Goal: Task Accomplishment & Management: Use online tool/utility

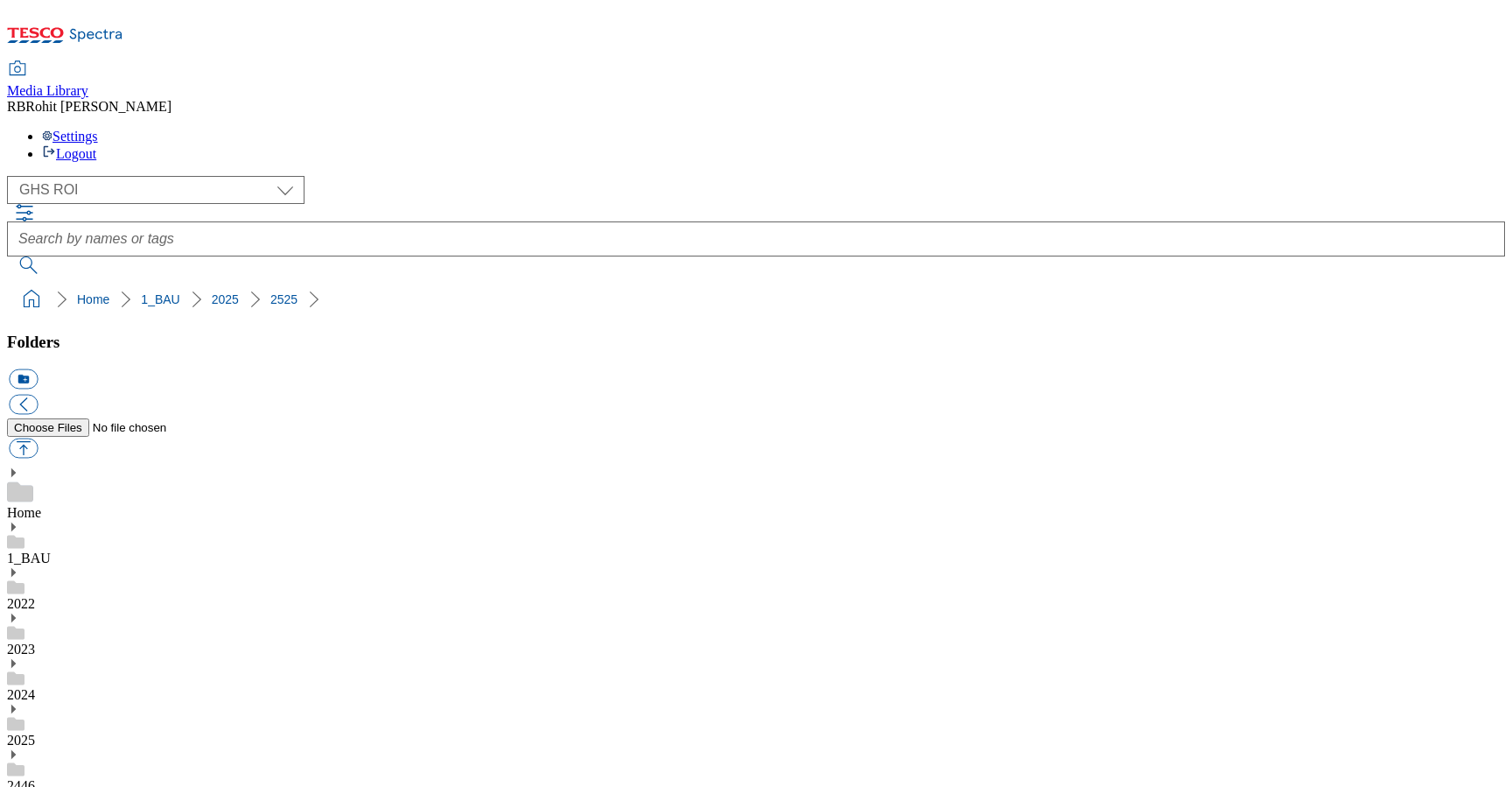
select select "flare-ghs-roi"
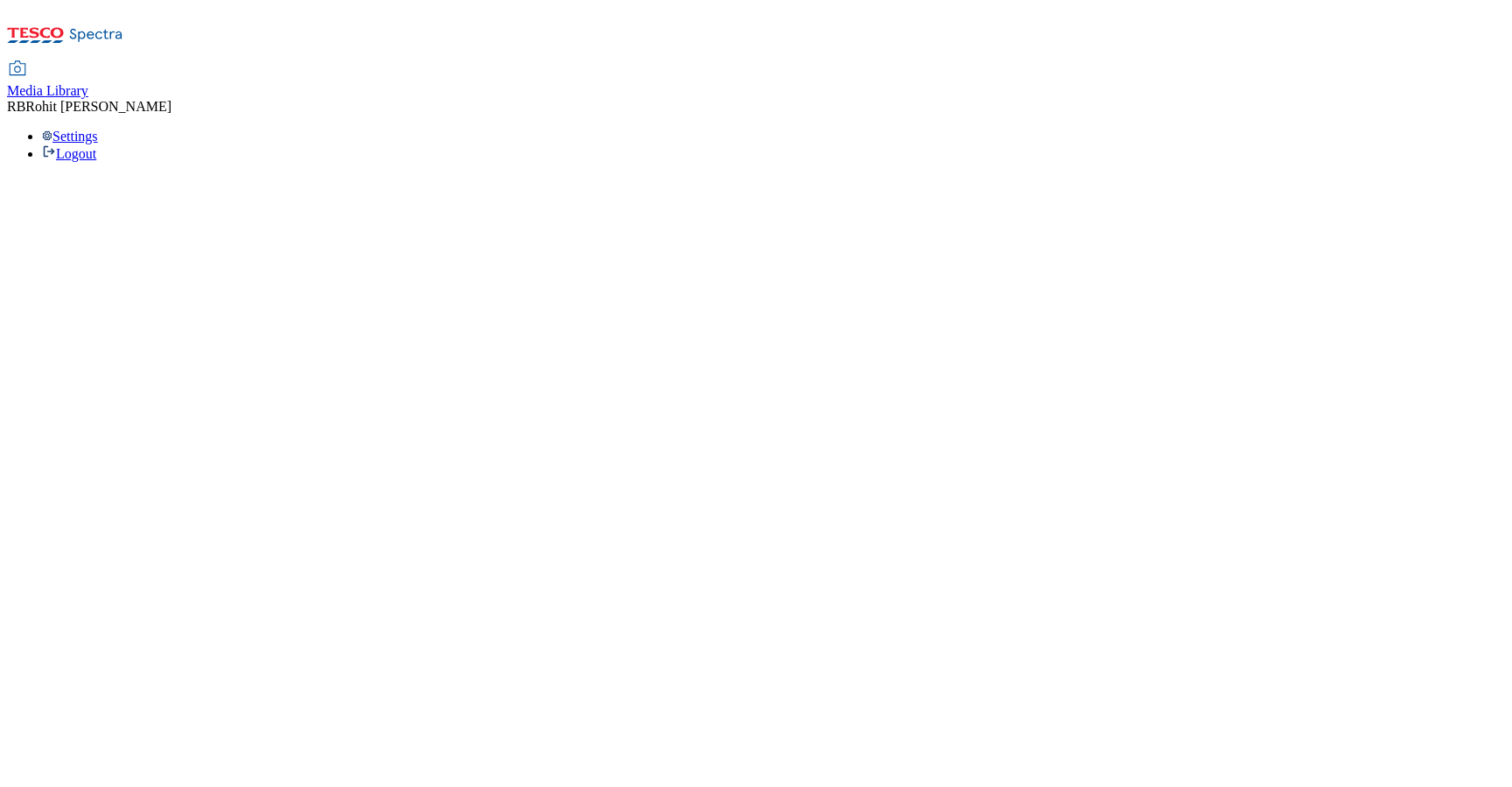
select select "flare-ghs-roi"
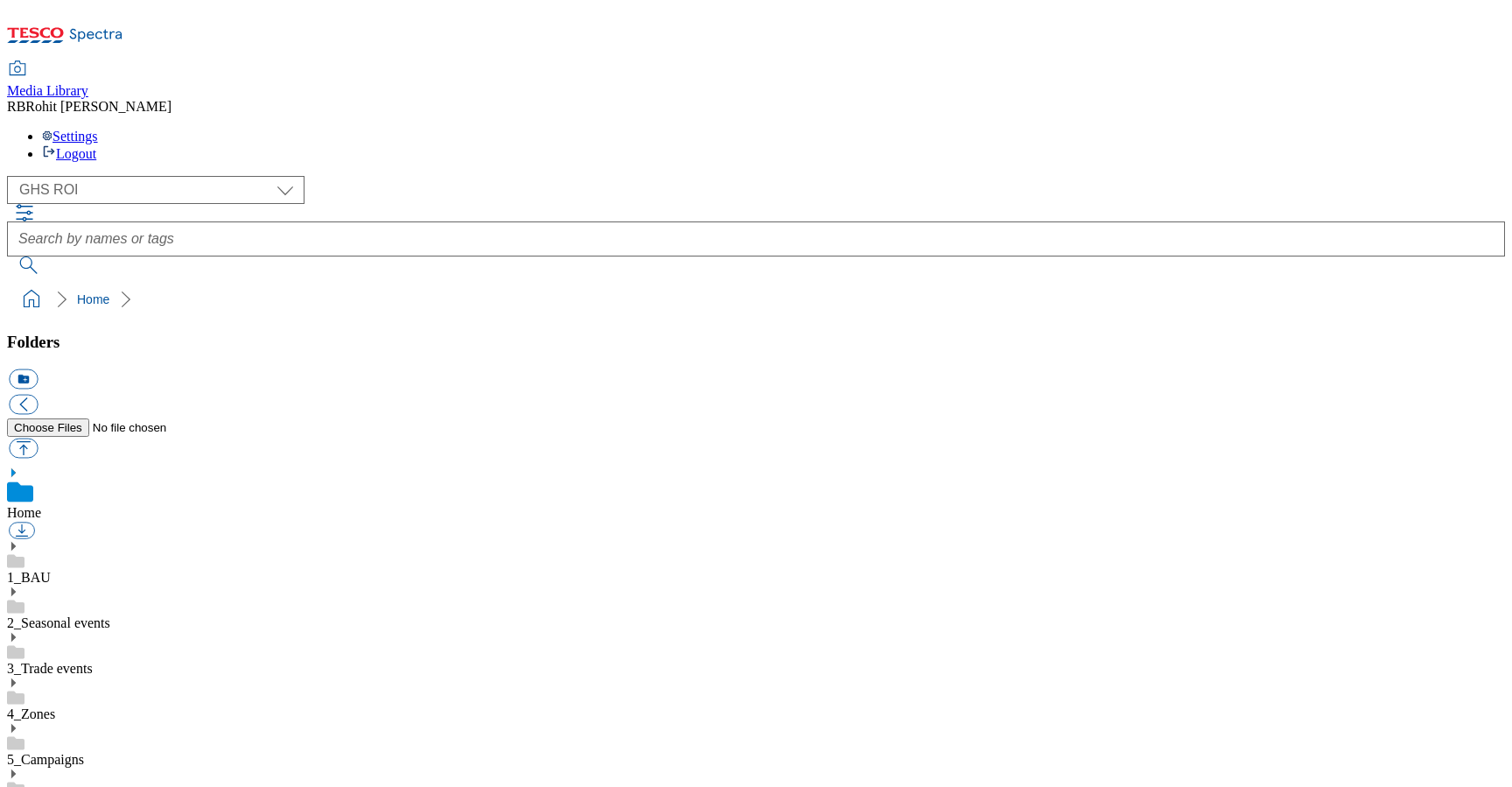
scroll to position [18, 0]
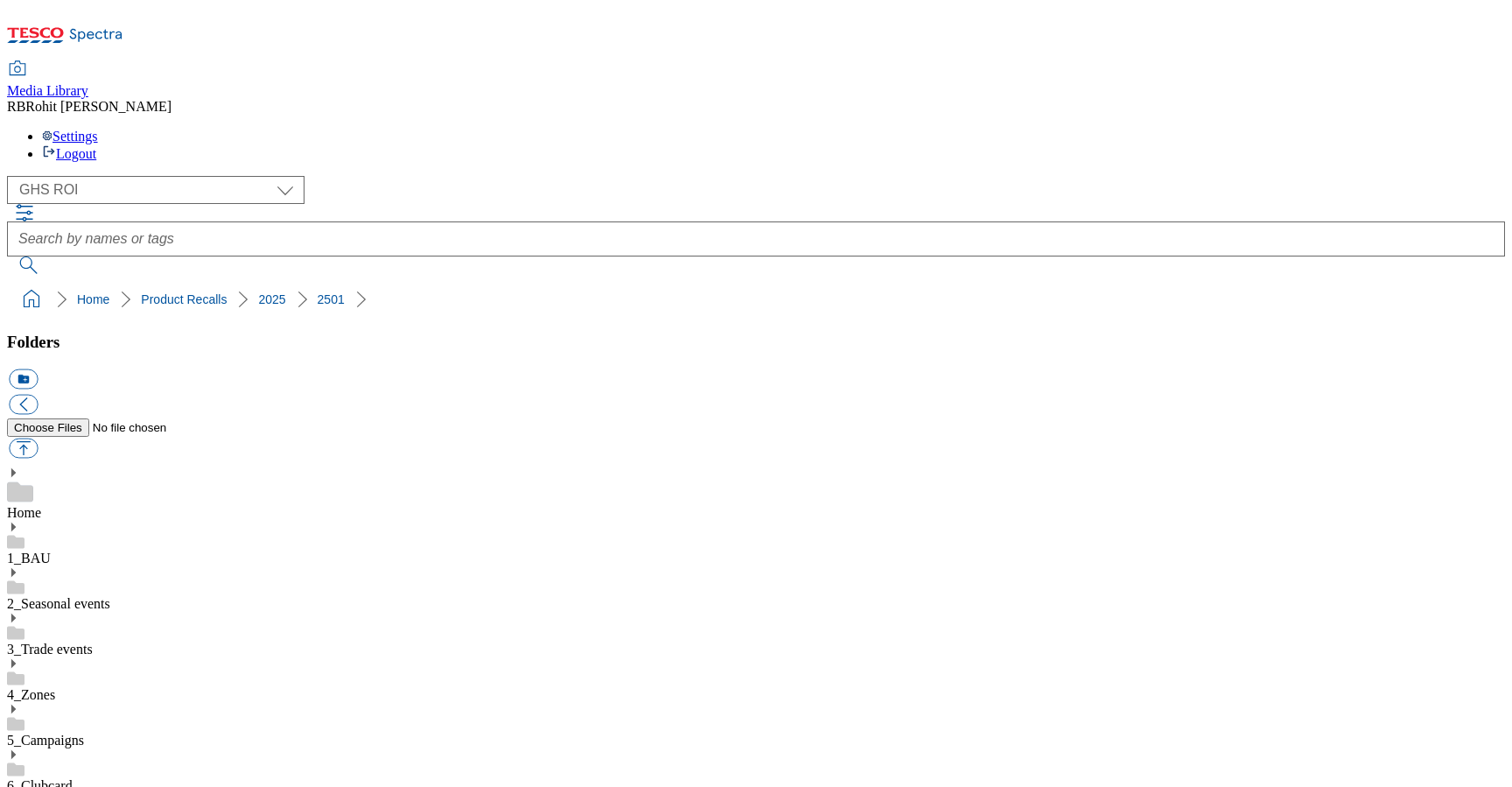
click at [37, 370] on button "icon_new_folder" at bounding box center [23, 379] width 29 height 20
type input "2526"
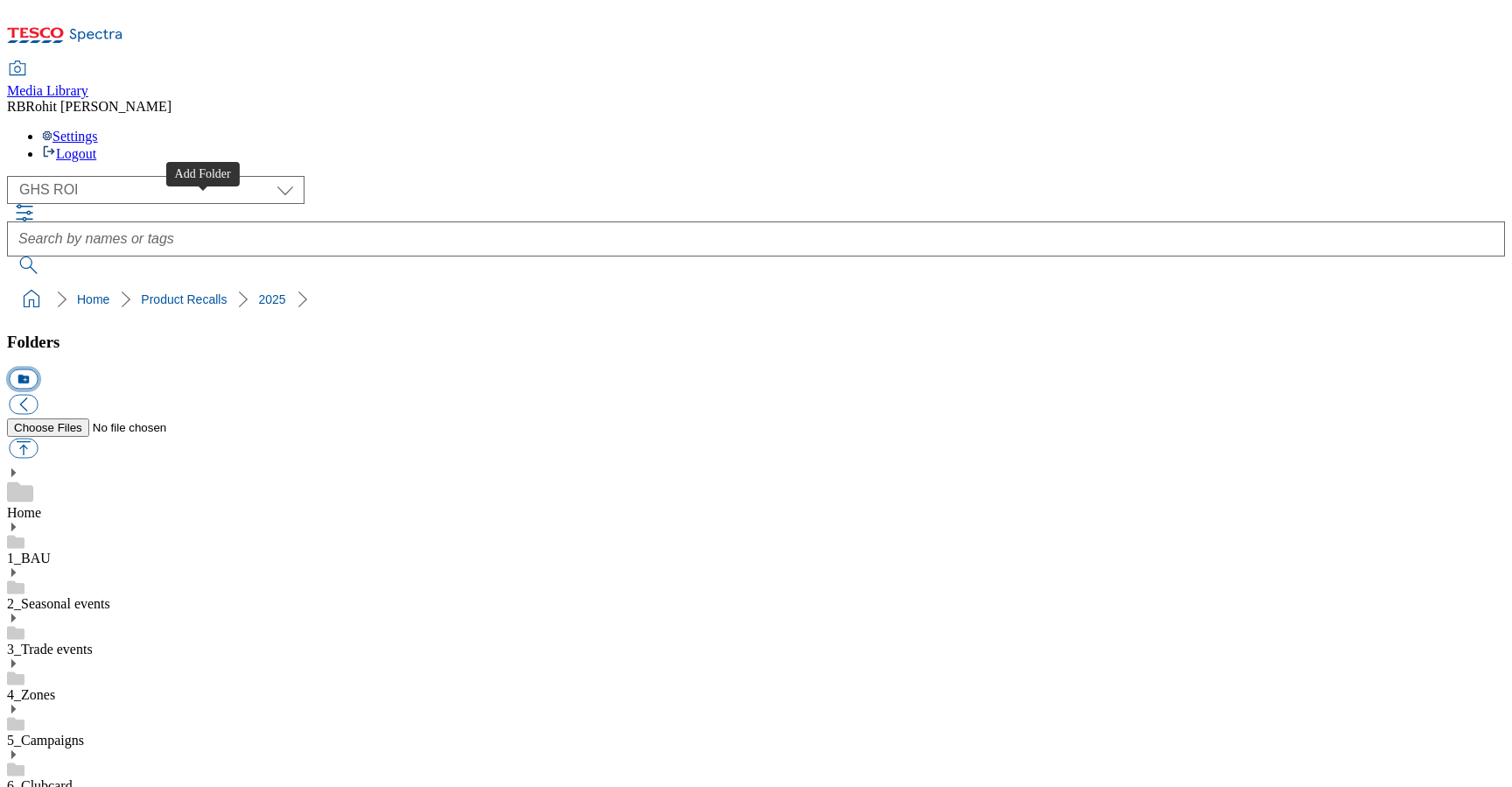
click at [37, 370] on button "icon_new_folder" at bounding box center [23, 379] width 29 height 20
type input "2526-MFP"
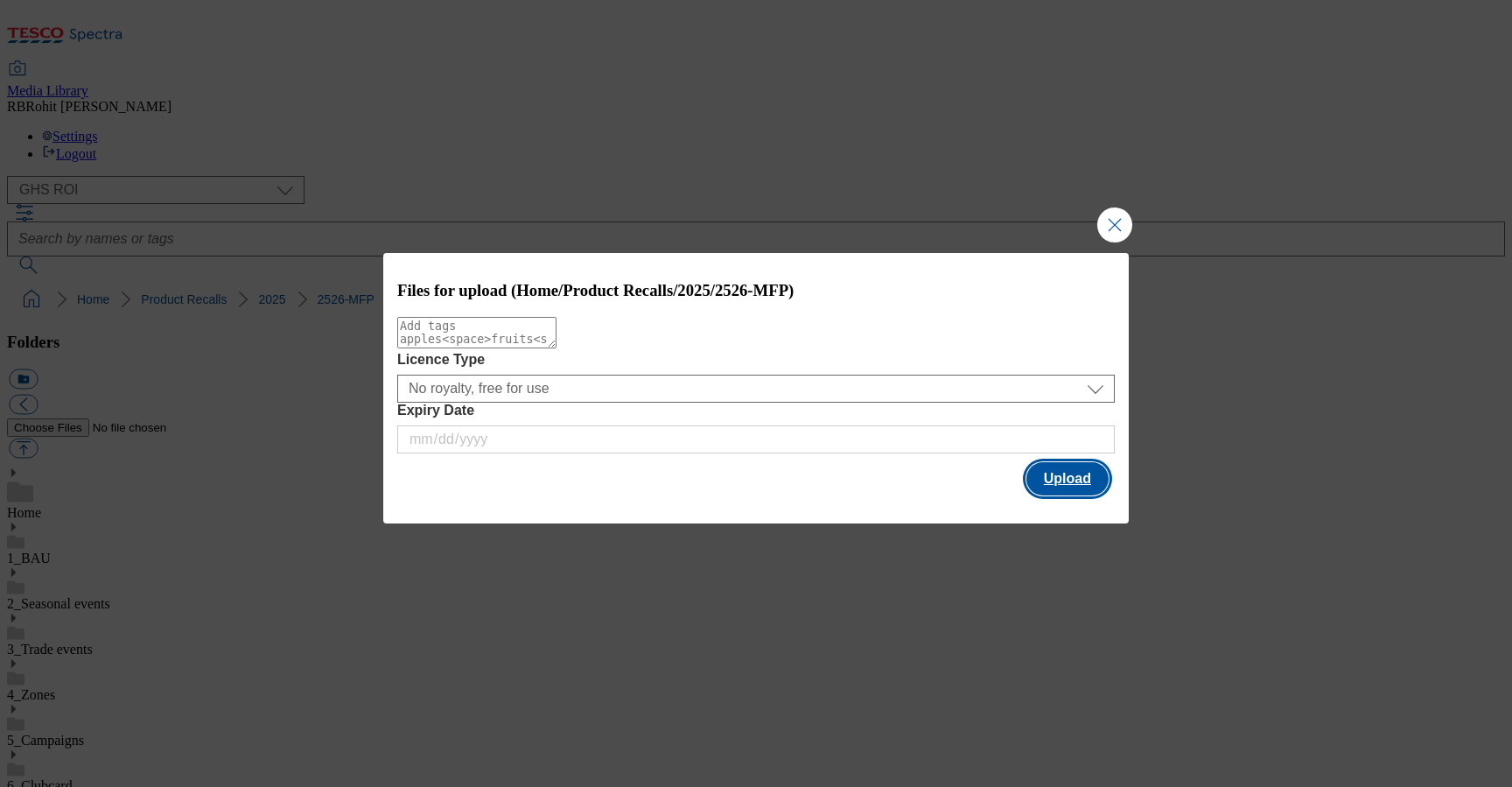
click at [1058, 476] on button "Upload" at bounding box center [1068, 479] width 82 height 33
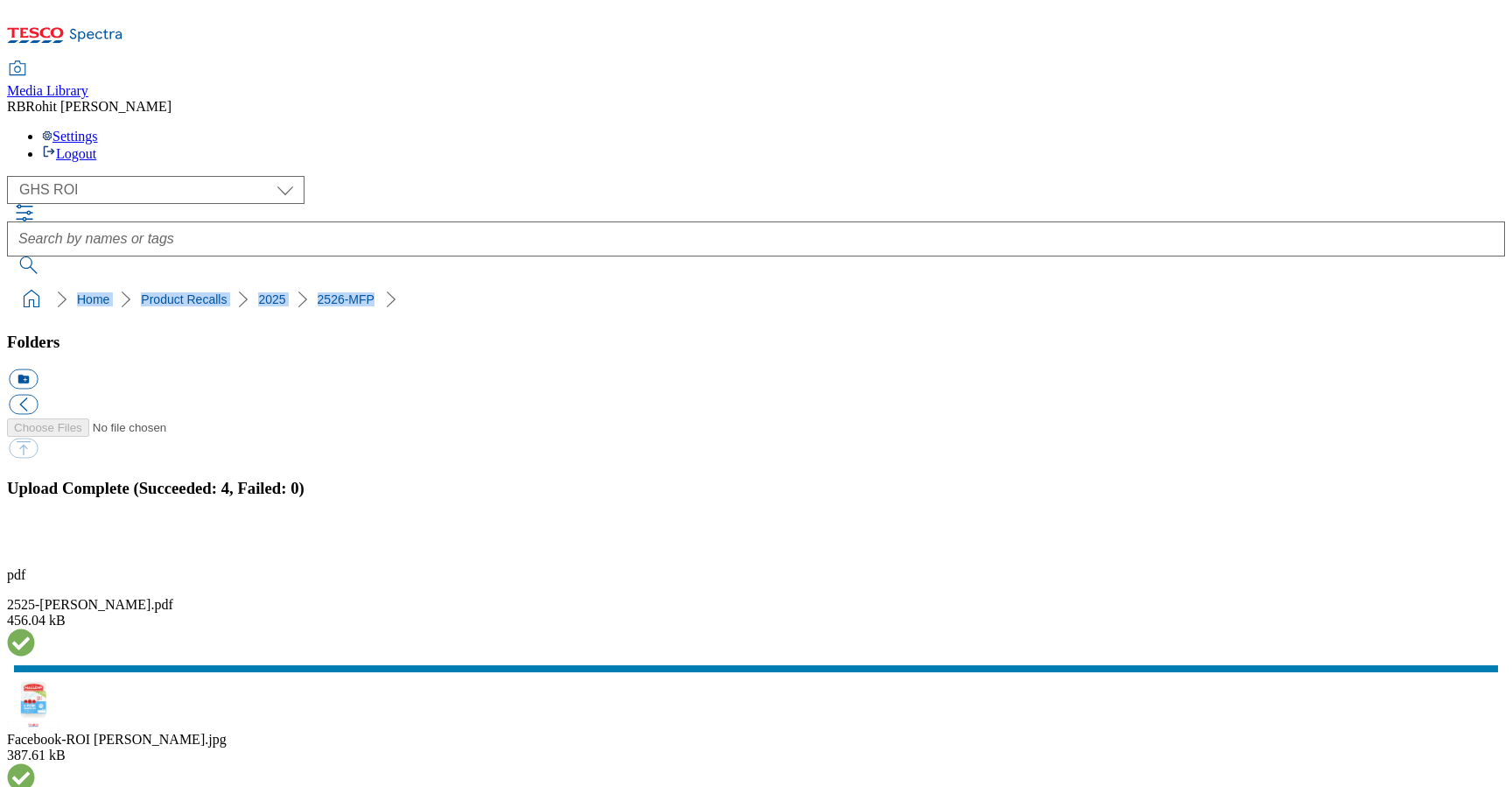
drag, startPoint x: 8, startPoint y: 173, endPoint x: 312, endPoint y: 161, distance: 304.2
click at [312, 283] on nav "Home Product Recalls 2025 2526-MFP" at bounding box center [756, 299] width 1499 height 33
copy ol "Home Product Recalls 2025 2526-MFP"
click at [35, 535] on button "button" at bounding box center [21, 542] width 26 height 16
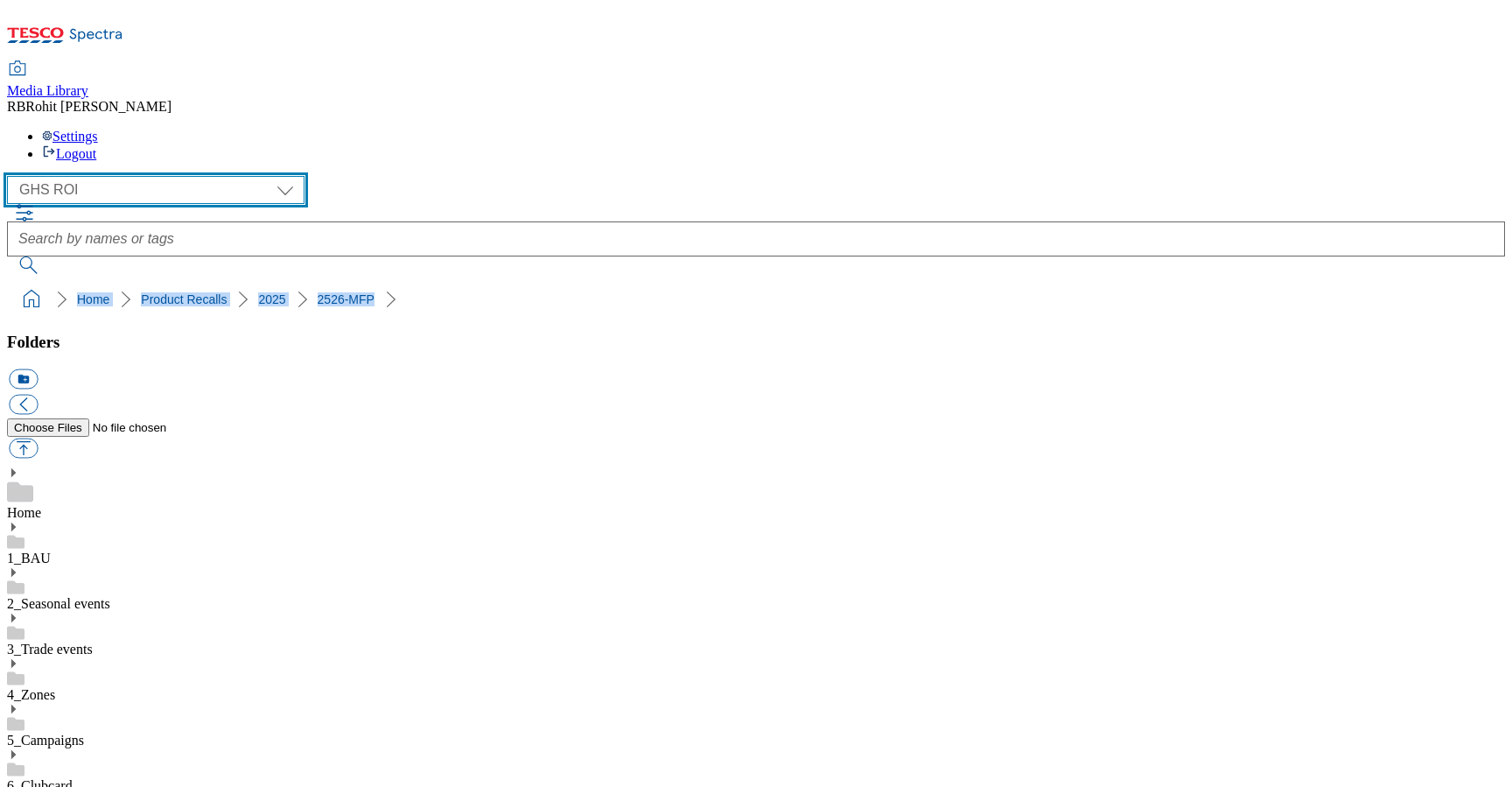
click at [152, 176] on select "Clubcard Marketing Clubcard ROI Dotcom UK GHS Marketing UK GHS ROI Realfood Tes…" at bounding box center [156, 189] width 298 height 28
select select "flare-ghs-mktg"
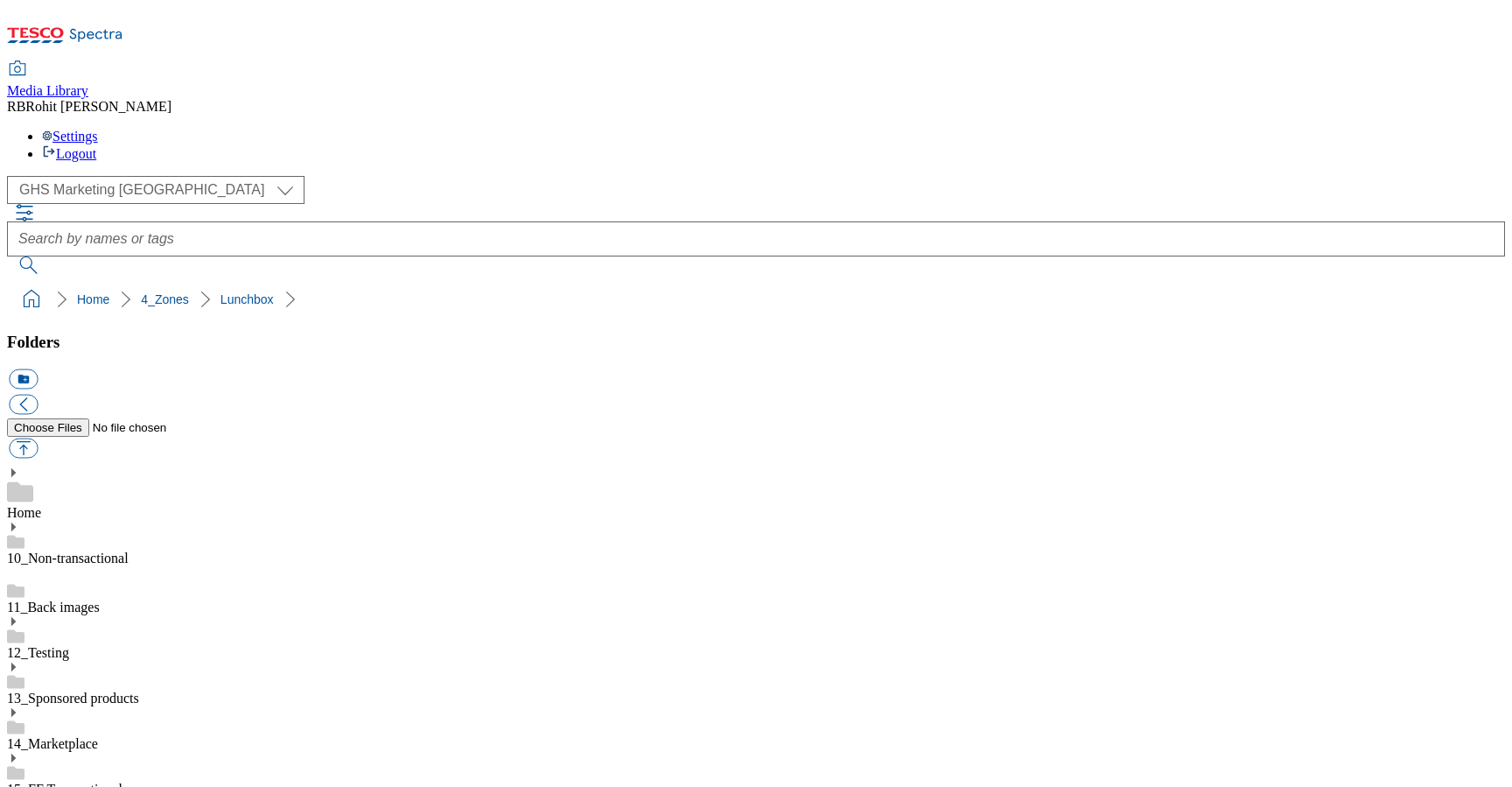
click at [37, 370] on button "icon_new_folder" at bounding box center [23, 379] width 29 height 20
type input "2025"
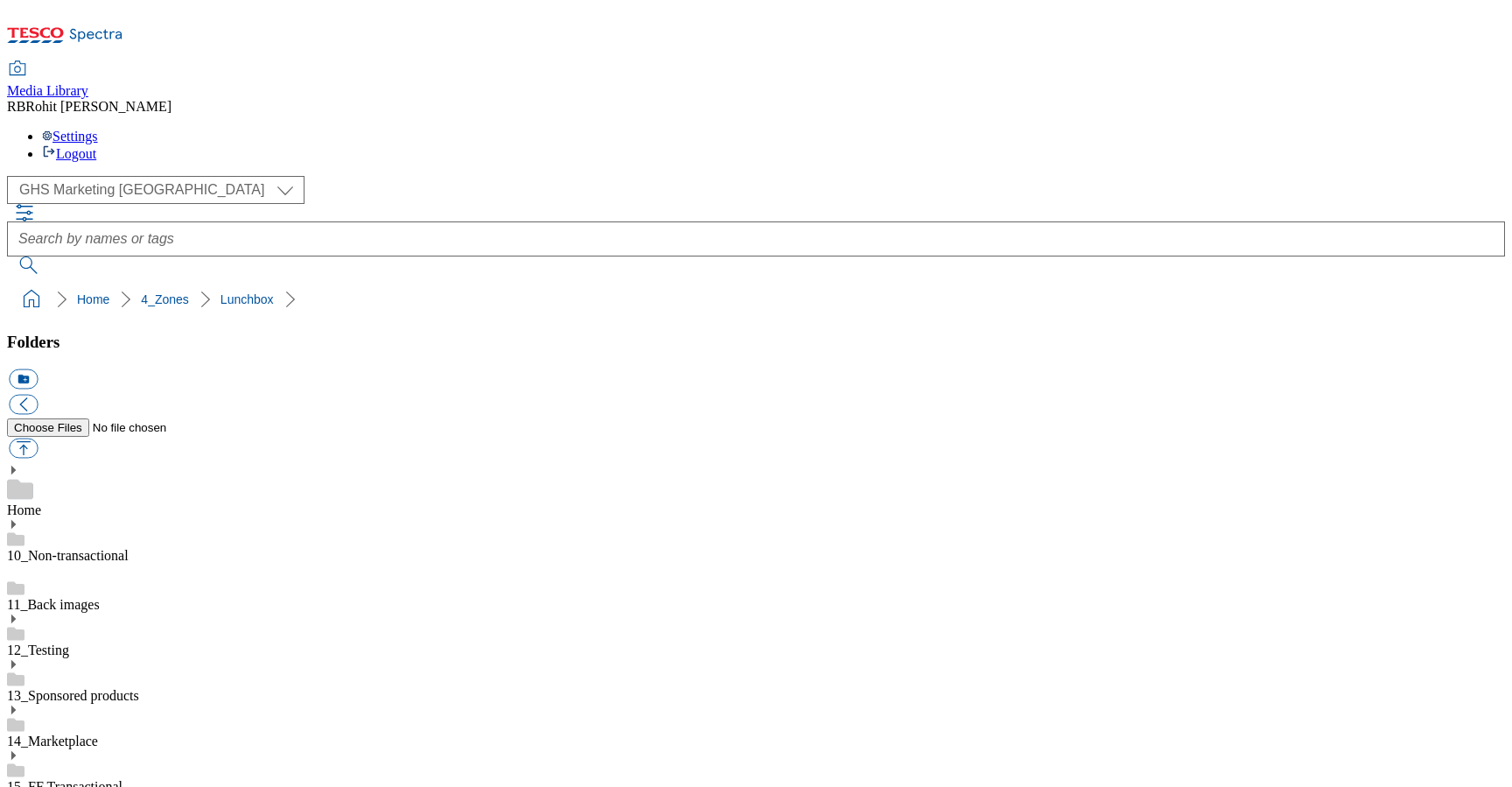
click at [37, 370] on button "icon_new_folder" at bounding box center [23, 379] width 29 height 20
type input "2525"
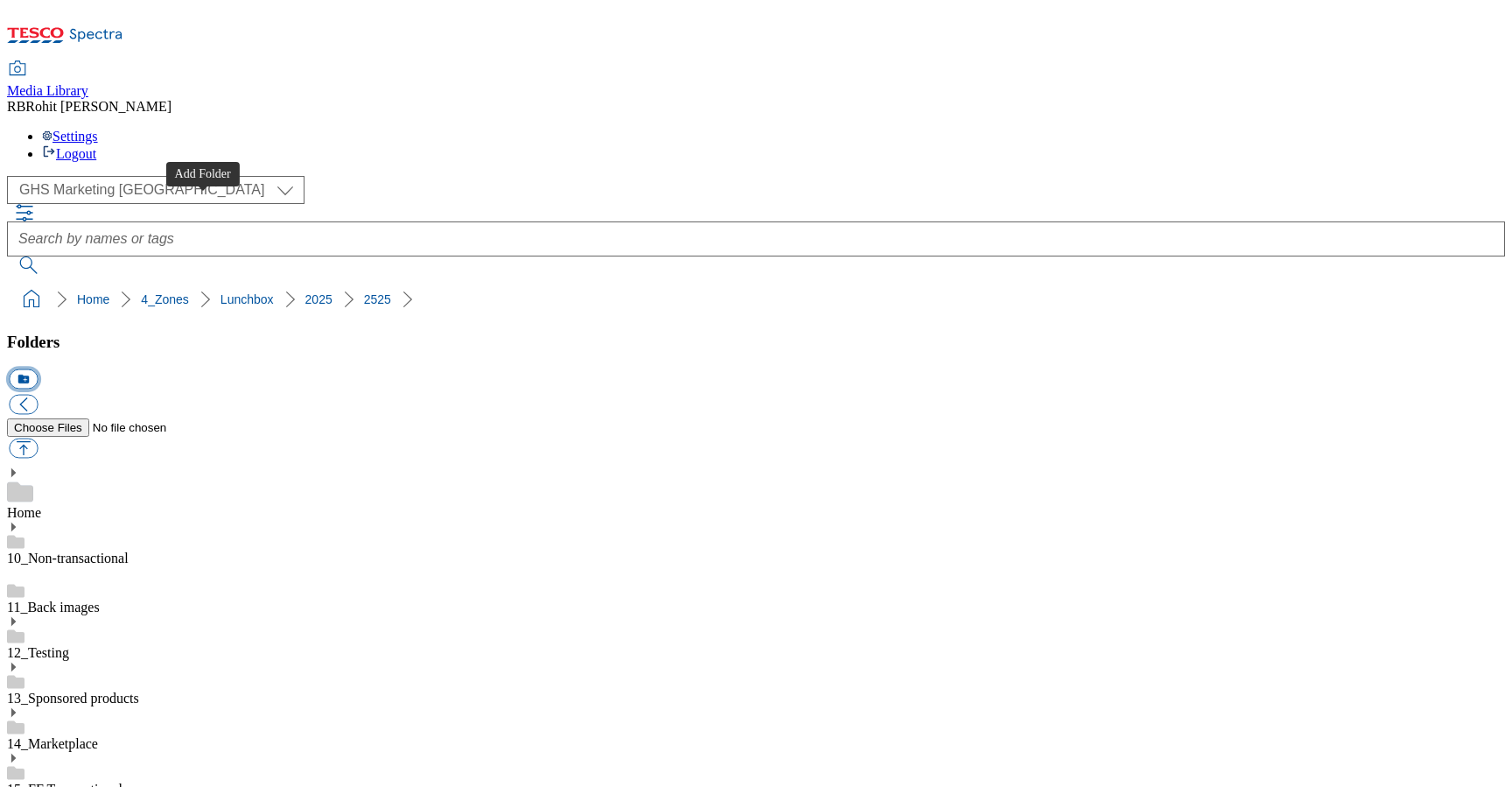
click at [37, 370] on button "icon_new_folder" at bounding box center [23, 379] width 29 height 20
type input "Zone page"
click at [37, 370] on button "icon_new_folder" at bounding box center [23, 379] width 29 height 20
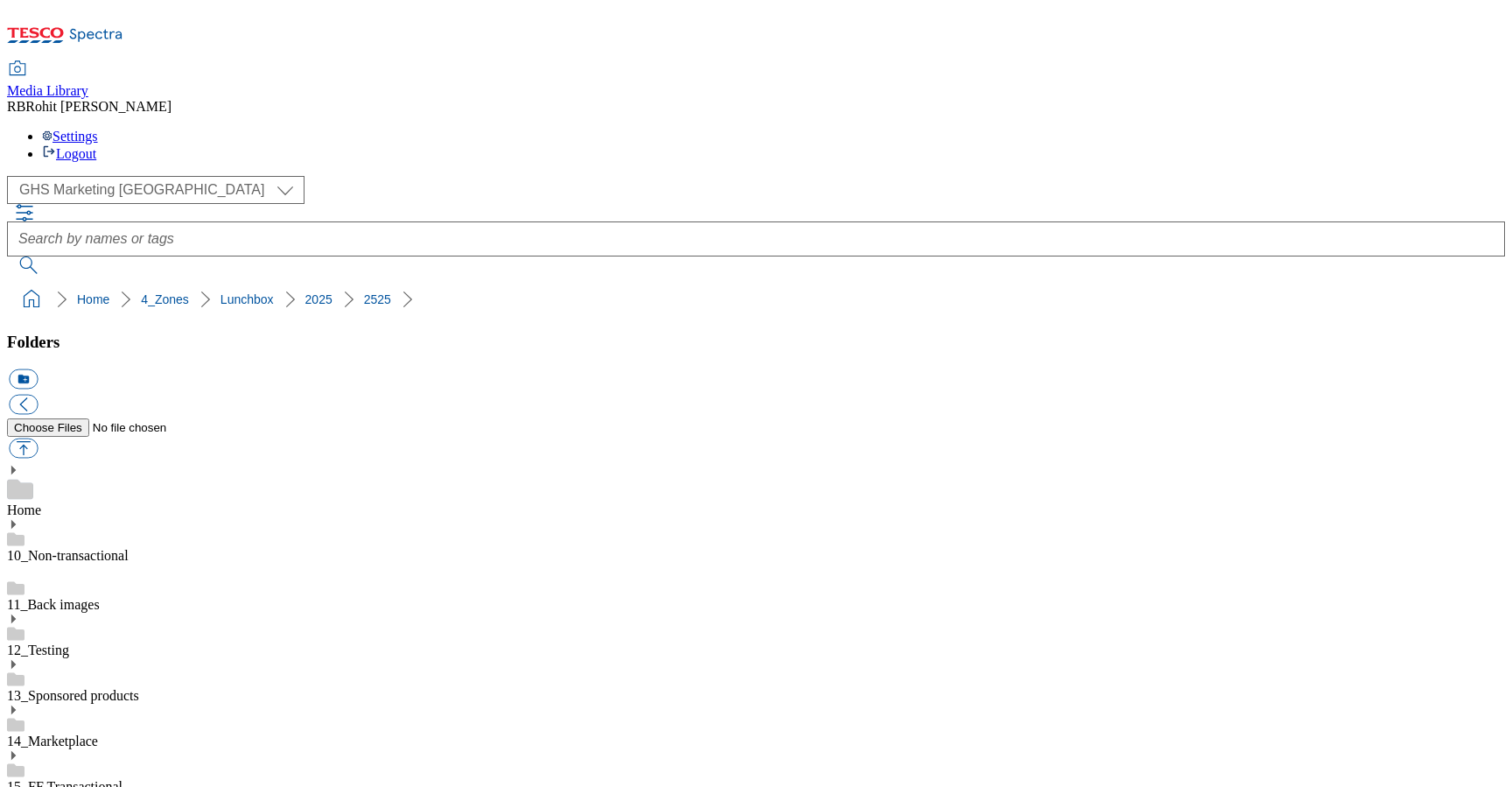
type input "Buylist and Search"
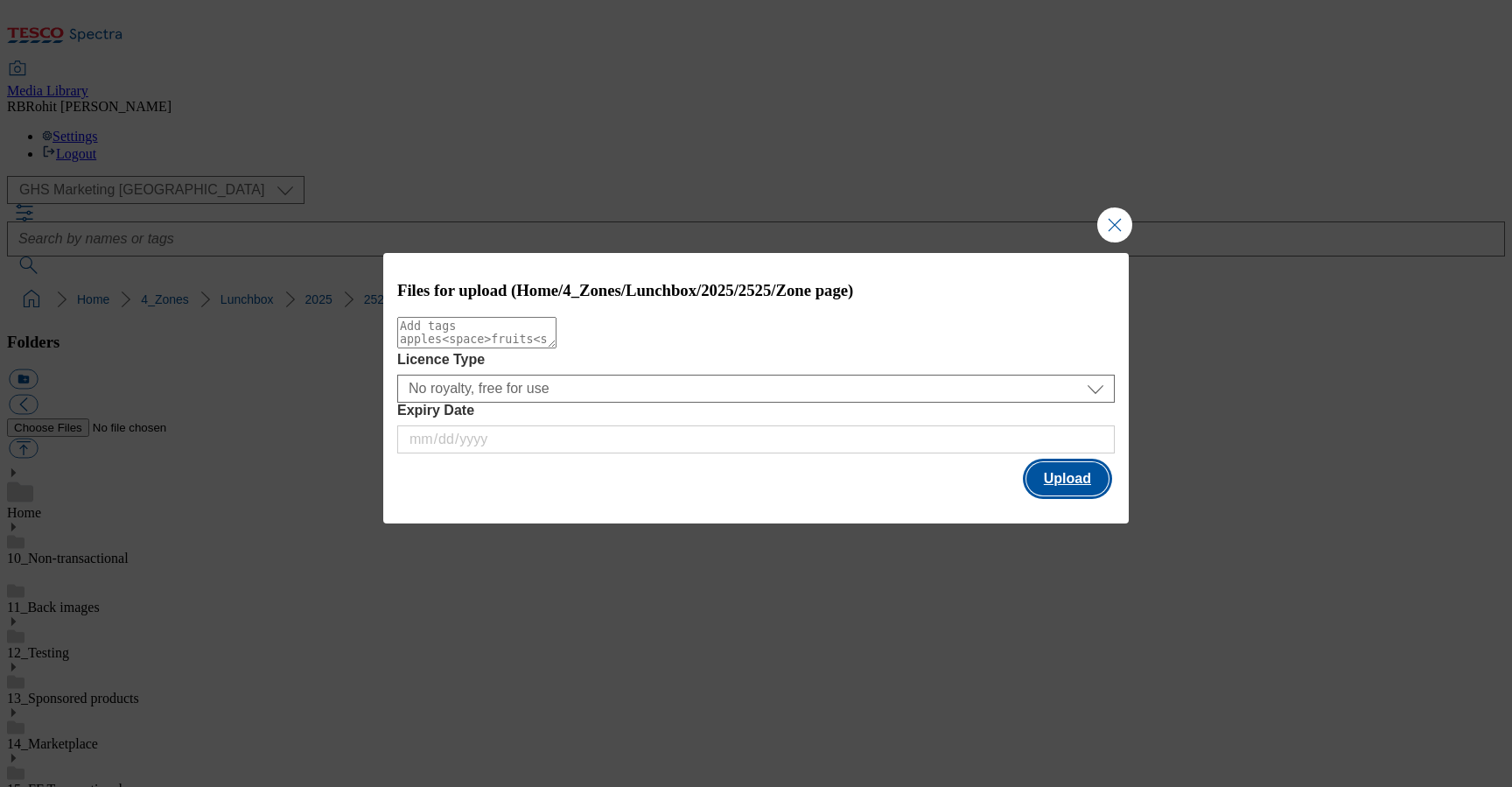
click at [1073, 485] on button "Upload" at bounding box center [1068, 479] width 82 height 33
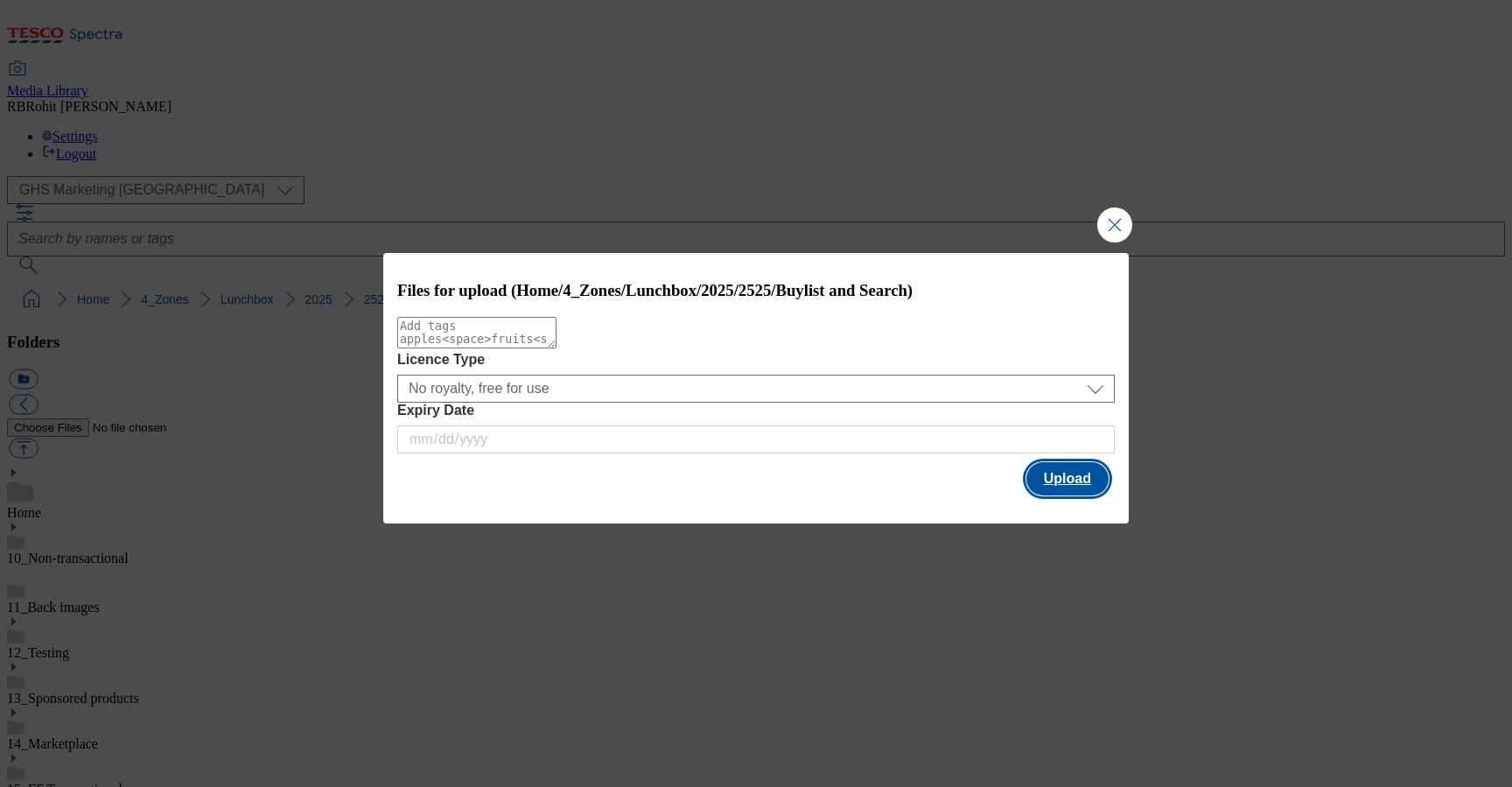
click at [1072, 477] on button "Upload" at bounding box center [1068, 479] width 82 height 33
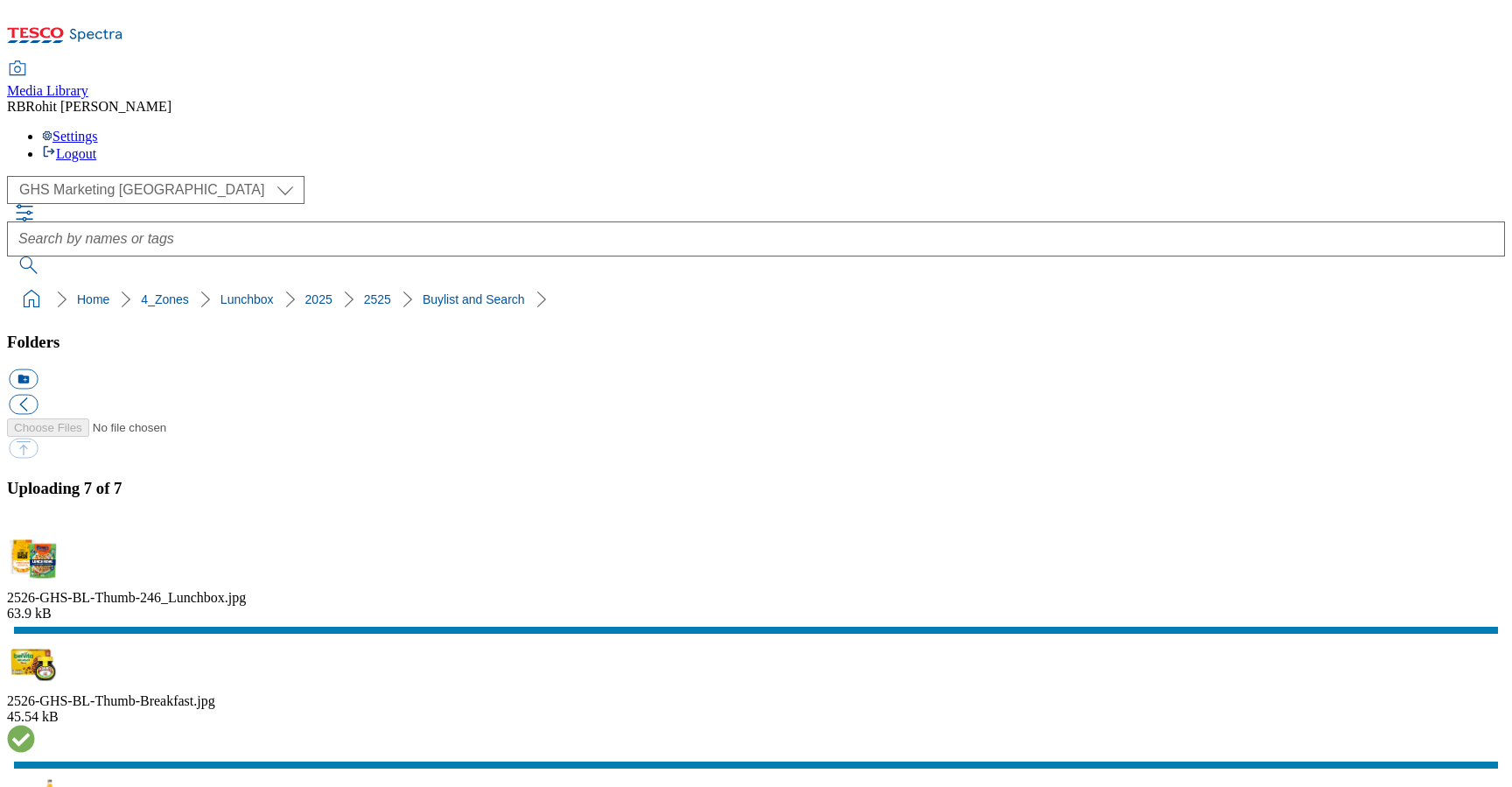
scroll to position [202, 0]
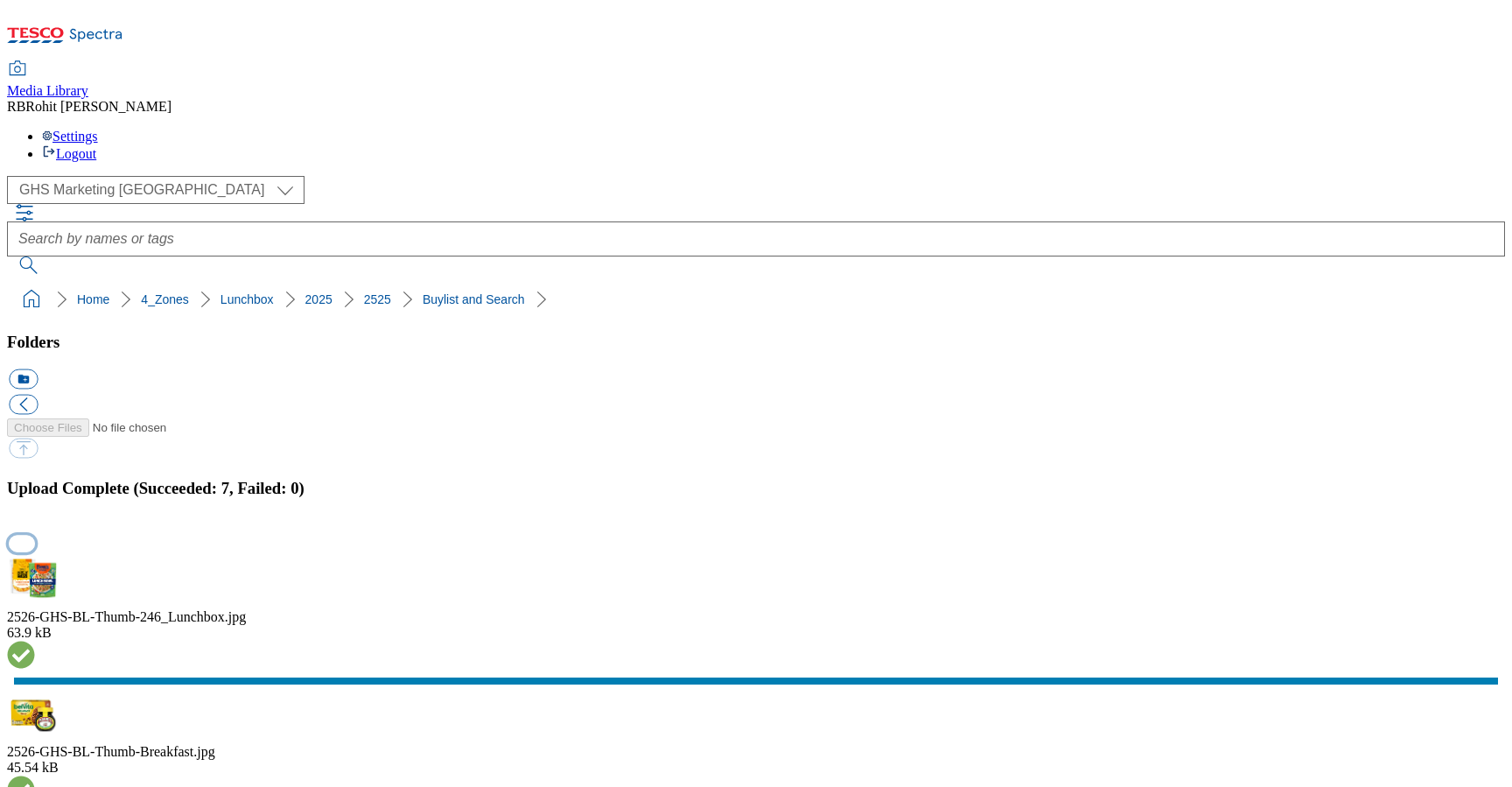
click at [35, 535] on button "button" at bounding box center [21, 542] width 26 height 16
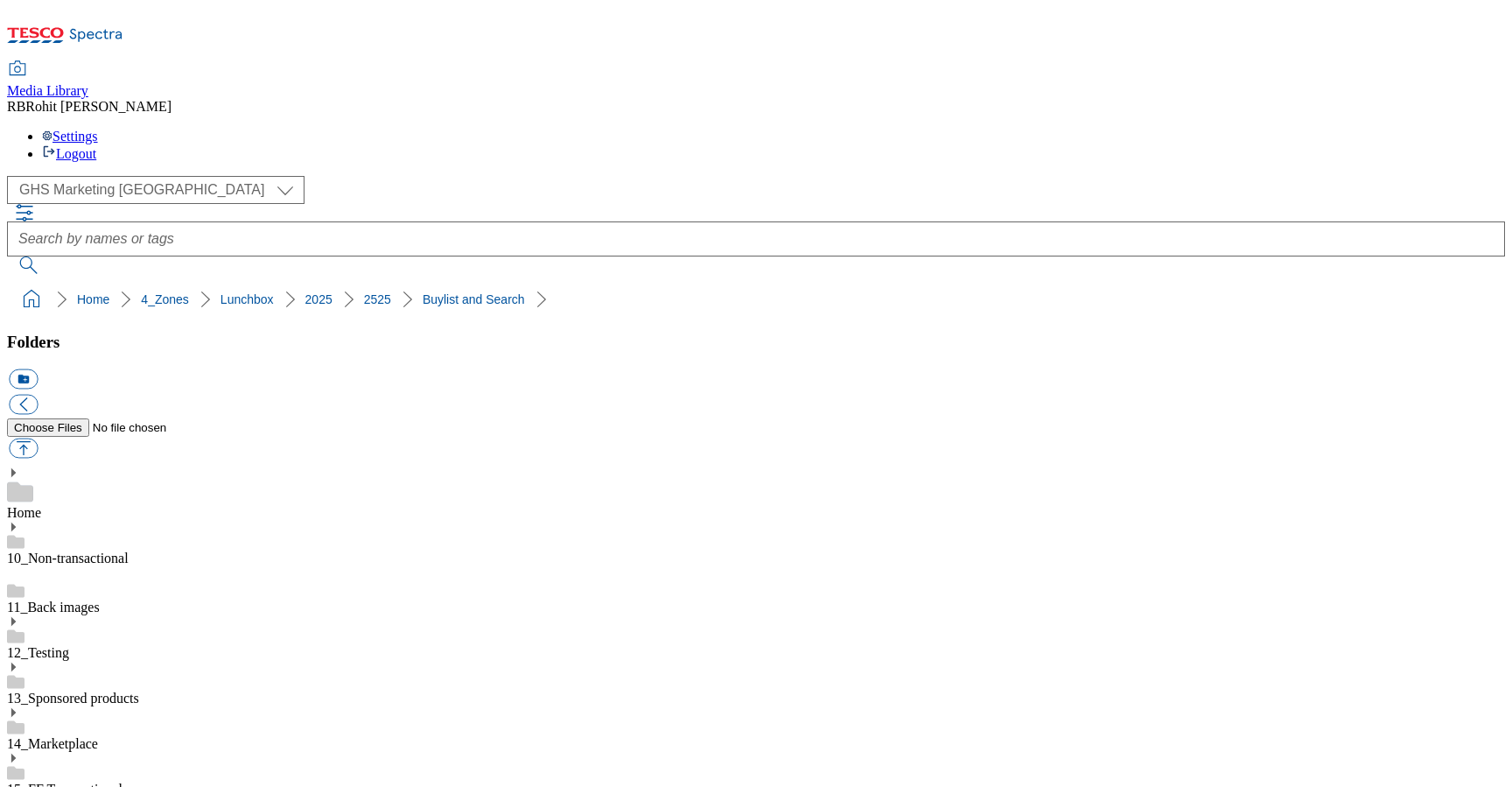
drag, startPoint x: 7, startPoint y: 173, endPoint x: 319, endPoint y: 165, distance: 312.1
click at [319, 283] on nav "Home 4_Zones Lunchbox 2025" at bounding box center [756, 299] width 1499 height 33
copy ol "Home 4_Zones Lunchbox 2025"
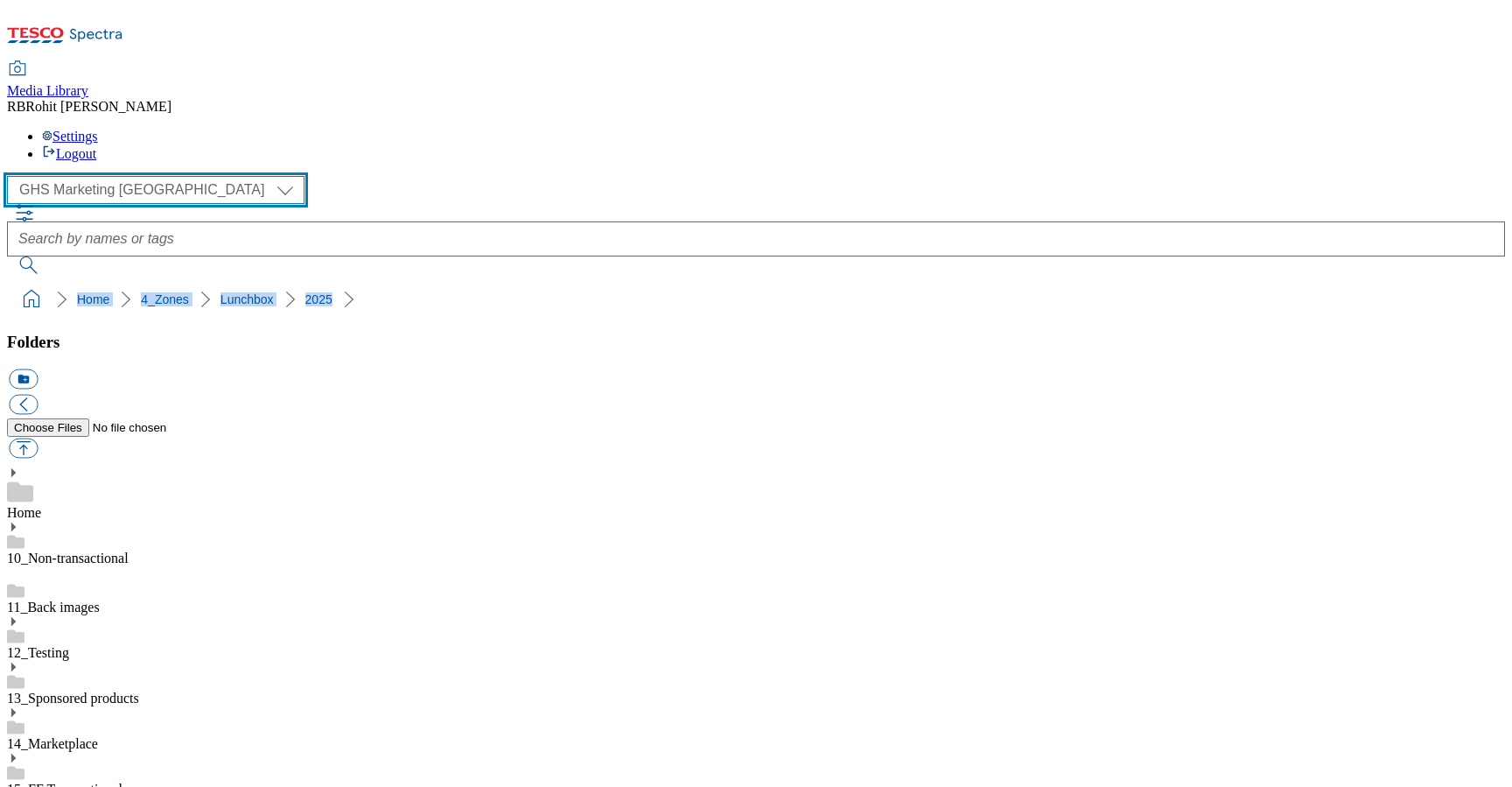
click at [121, 176] on select "Clubcard Marketing Clubcard ROI Dotcom UK GHS Marketing UK GHS ROI Realfood Tes…" at bounding box center [156, 189] width 298 height 28
select select "flare-ghs-roi"
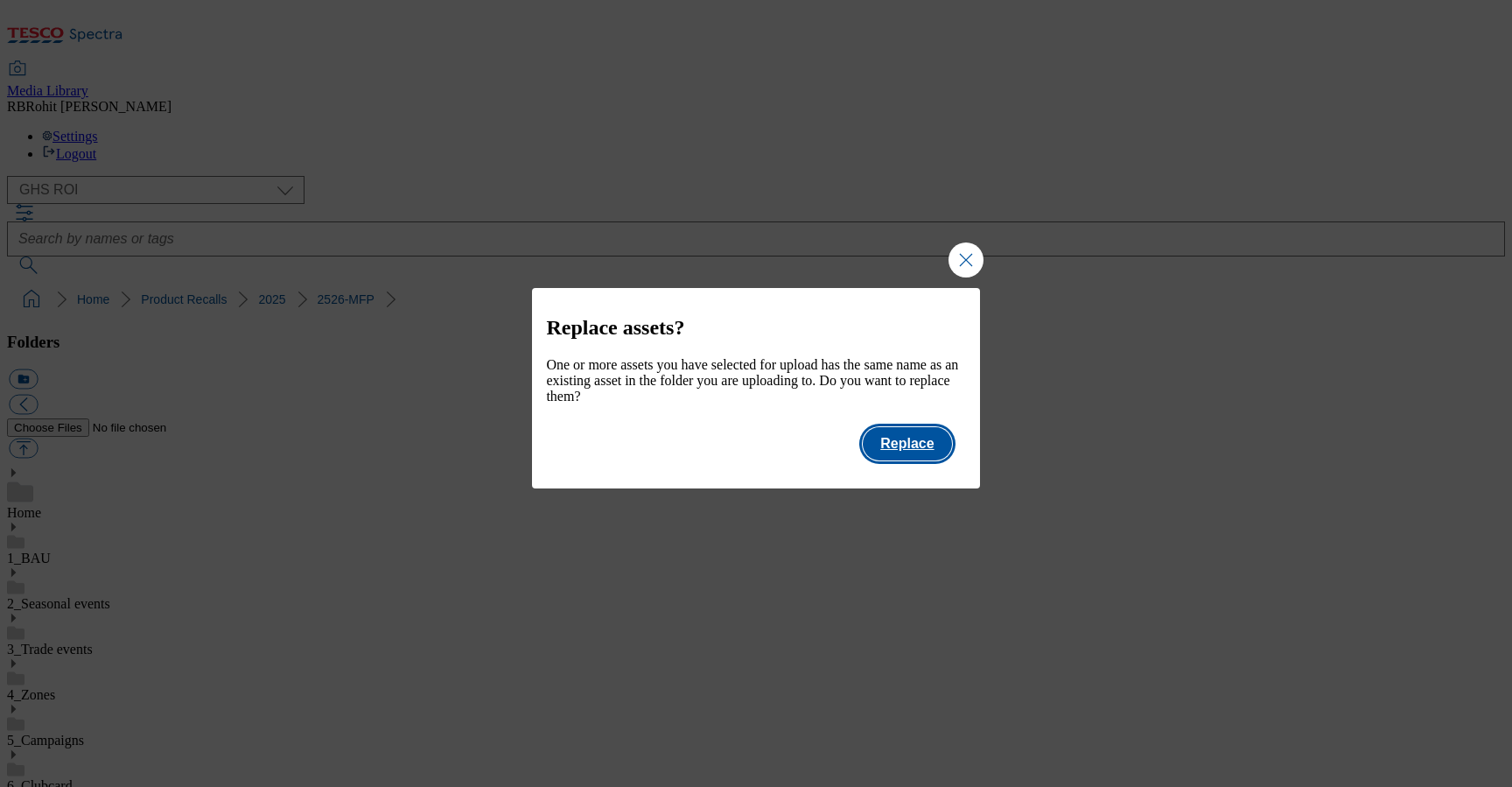
click at [910, 449] on button "Replace" at bounding box center [906, 443] width 89 height 33
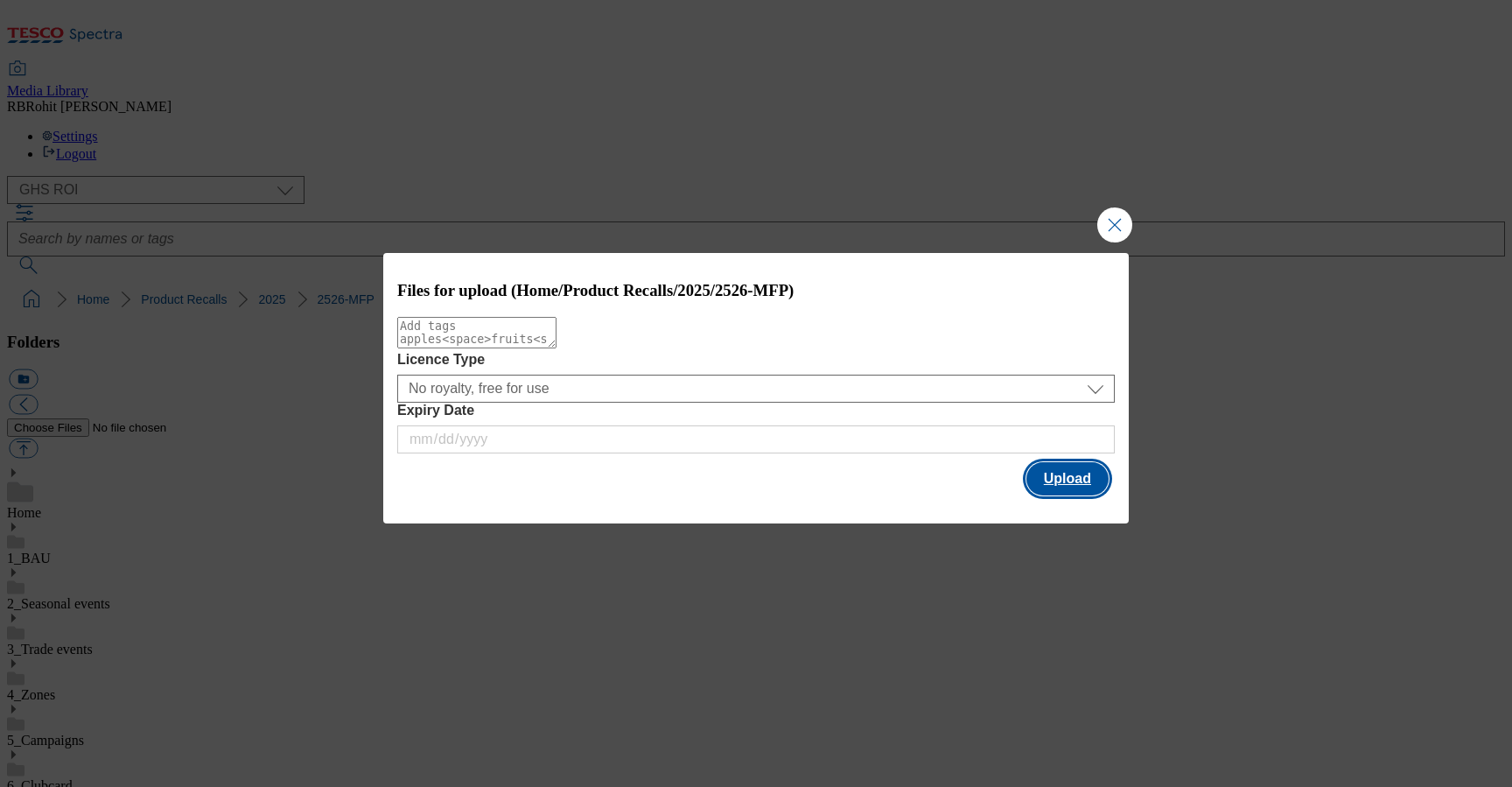
click at [1061, 492] on button "Upload" at bounding box center [1068, 479] width 82 height 33
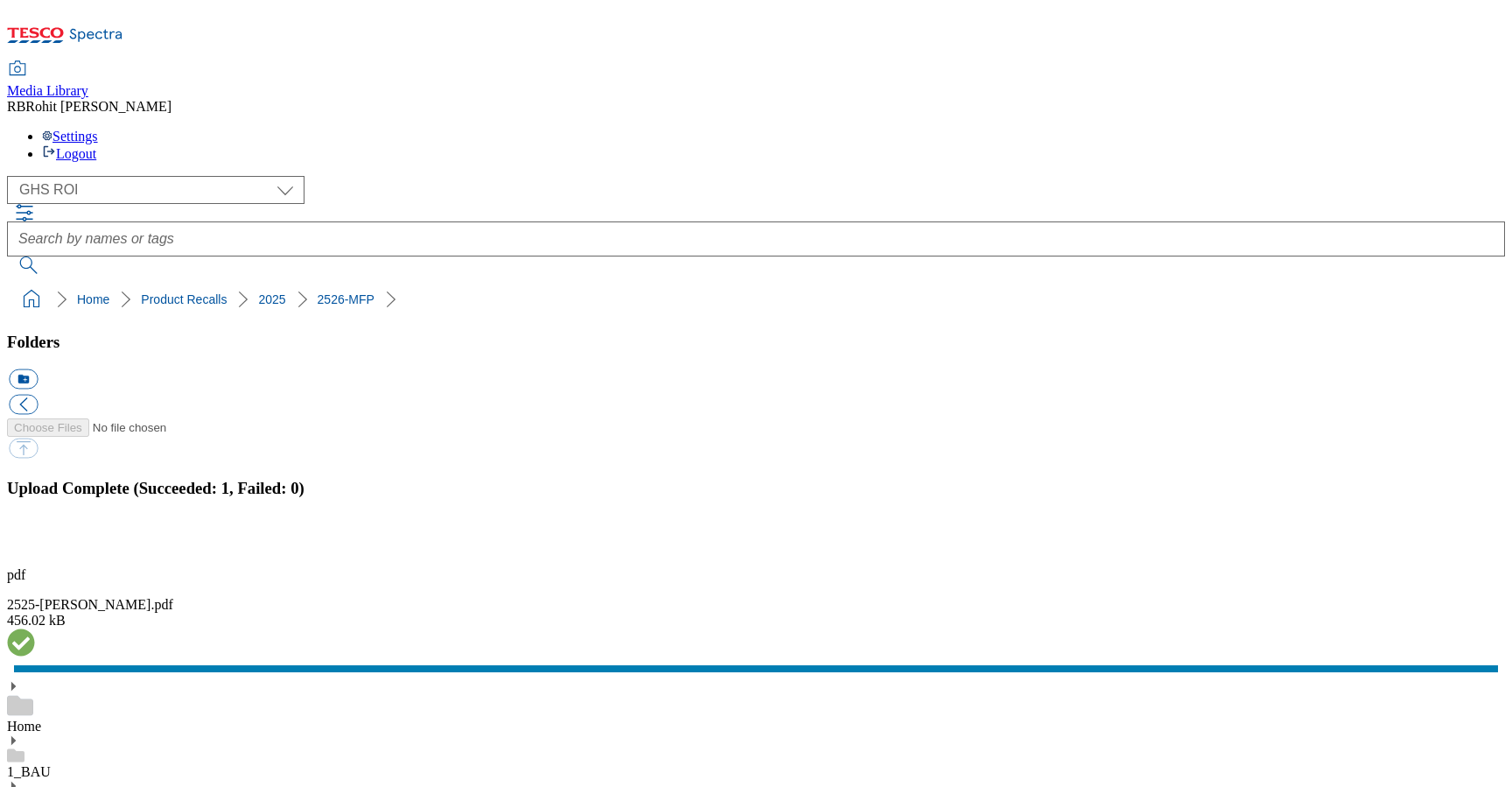
click at [35, 535] on button "button" at bounding box center [21, 542] width 26 height 16
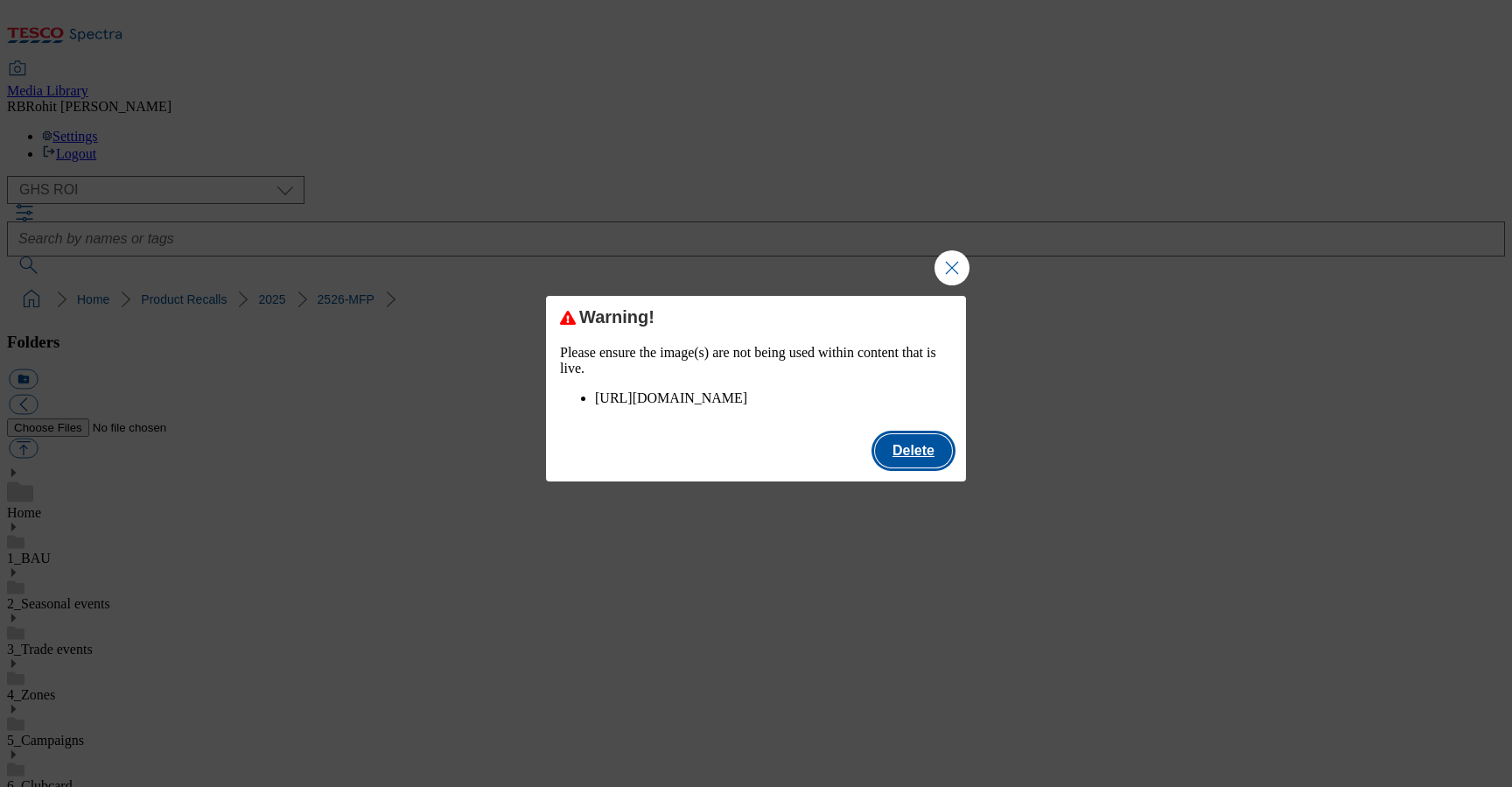
click at [910, 458] on button "Delete" at bounding box center [913, 450] width 77 height 33
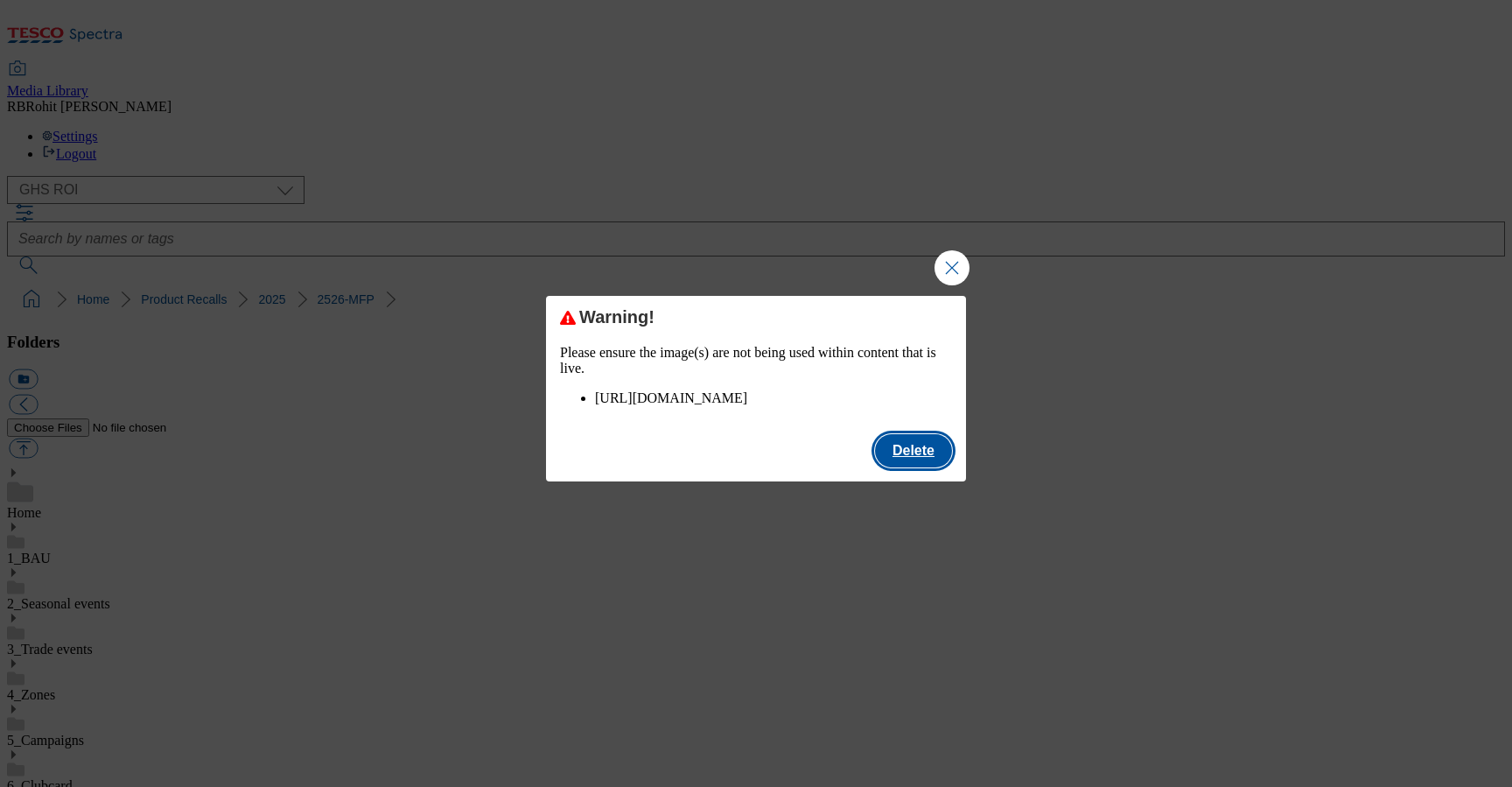
click at [911, 465] on button "Delete" at bounding box center [913, 450] width 77 height 33
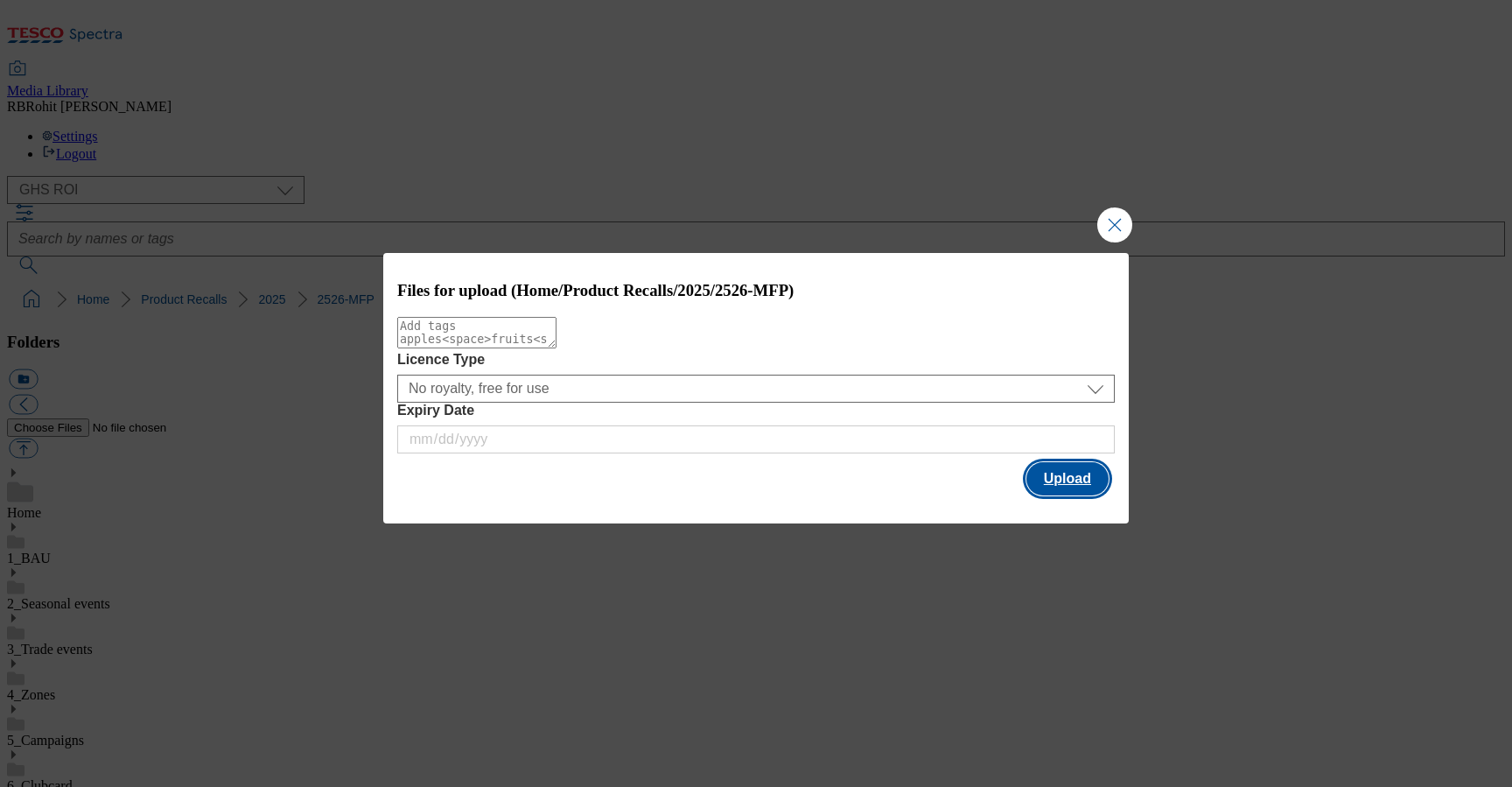
click at [1087, 496] on button "Upload" at bounding box center [1068, 479] width 82 height 33
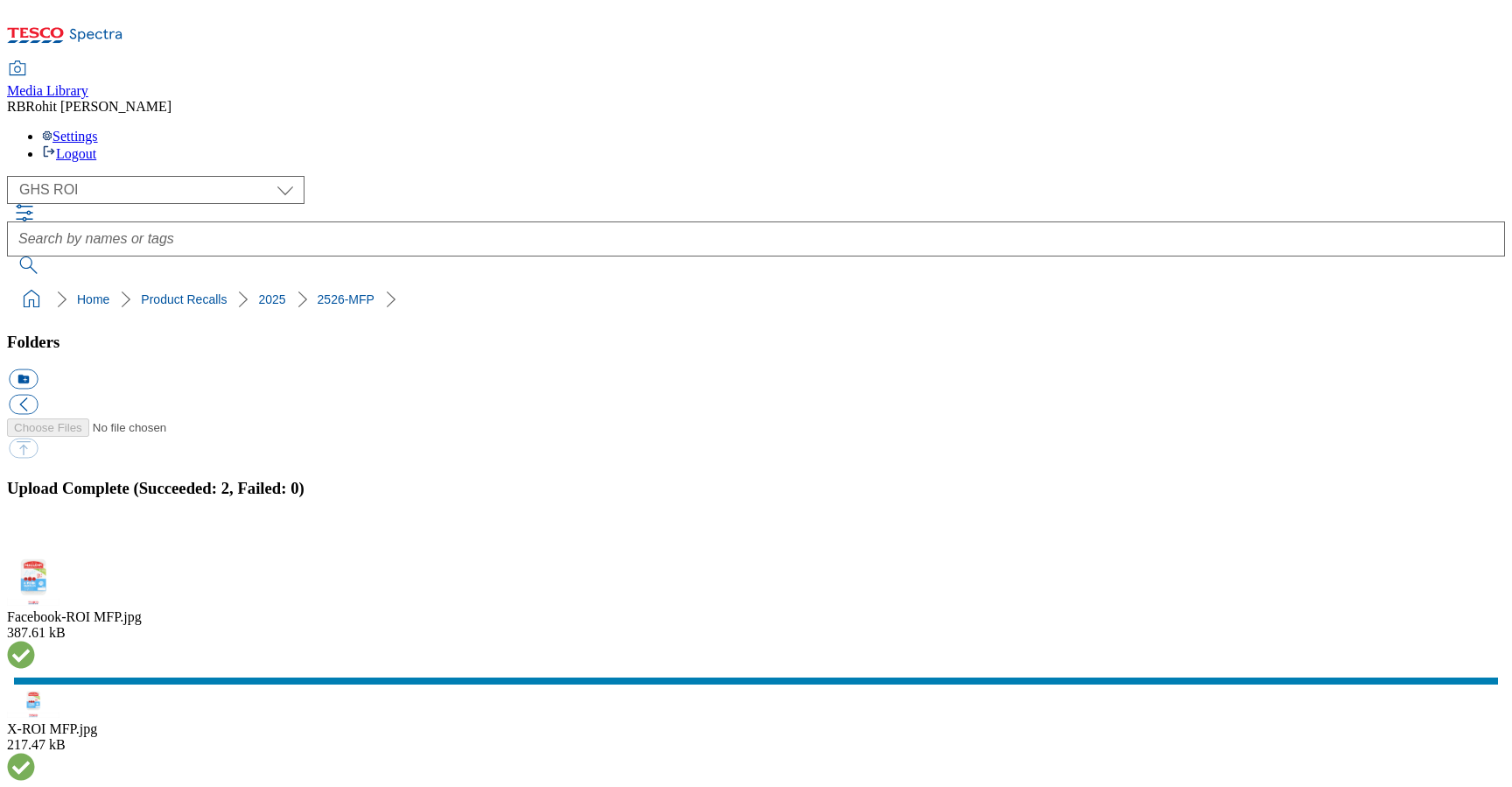
click at [35, 535] on button "button" at bounding box center [21, 542] width 26 height 16
